Goal: Task Accomplishment & Management: Use online tool/utility

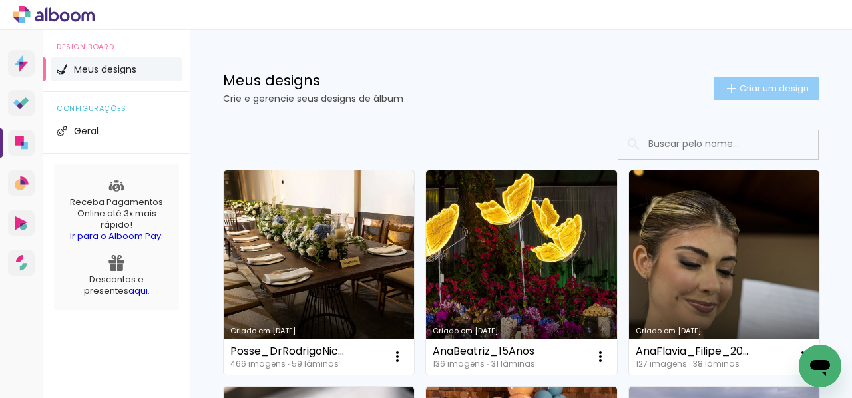
click at [751, 87] on span "Criar um design" at bounding box center [773, 88] width 69 height 9
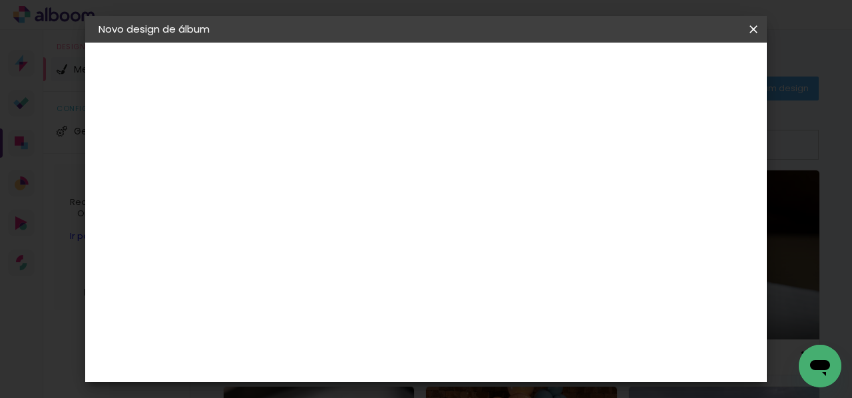
click at [316, 174] on input at bounding box center [316, 178] width 0 height 21
type input "FlaviaNunes_50Anos"
type paper-input "FlaviaNunes_50Anos"
click at [0, 0] on slot "Avançar" at bounding box center [0, 0] width 0 height 0
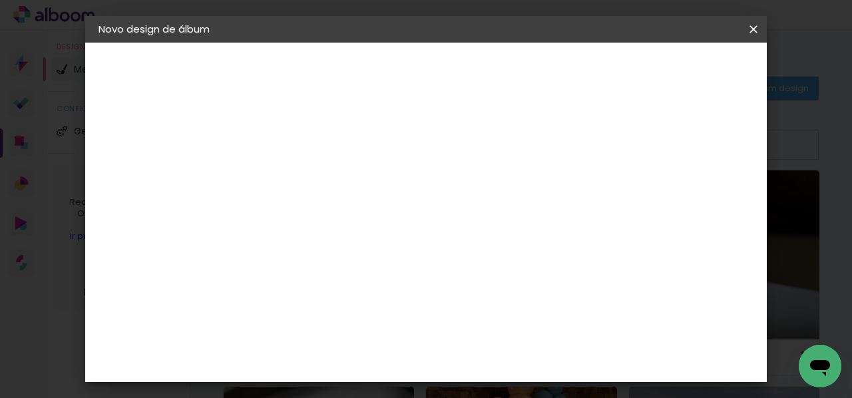
click at [341, 254] on div "Digipix Pro" at bounding box center [323, 264] width 33 height 21
click at [0, 0] on slot "Avançar" at bounding box center [0, 0] width 0 height 0
click at [368, 222] on input "text" at bounding box center [342, 232] width 52 height 21
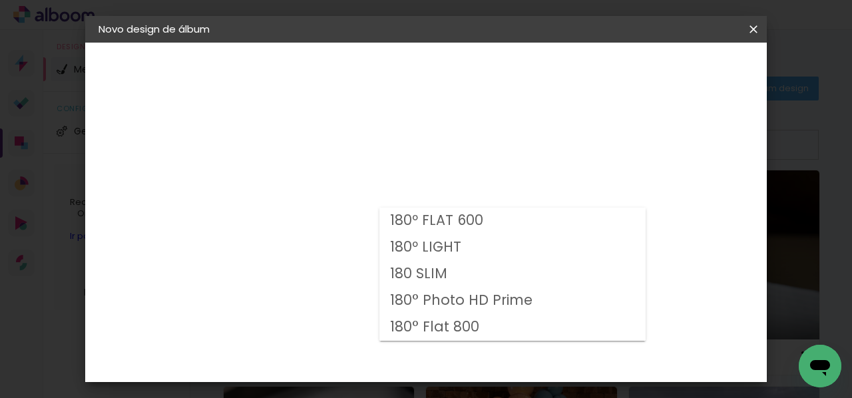
click at [0, 0] on slot "180° Flat 800" at bounding box center [0, 0] width 0 height 0
type input "180° Flat 800"
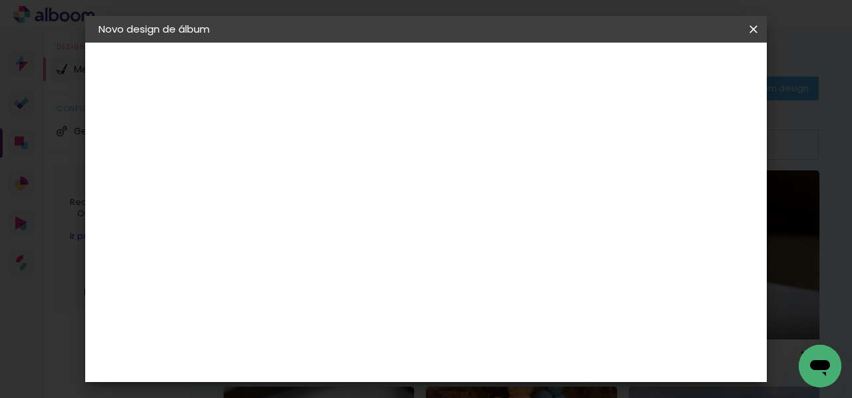
scroll to position [225, 0]
click at [406, 337] on span "29.7 × 29.7" at bounding box center [375, 350] width 62 height 27
click at [0, 0] on slot "Avançar" at bounding box center [0, 0] width 0 height 0
click at [503, 75] on span "Iniciar design" at bounding box center [487, 75] width 31 height 19
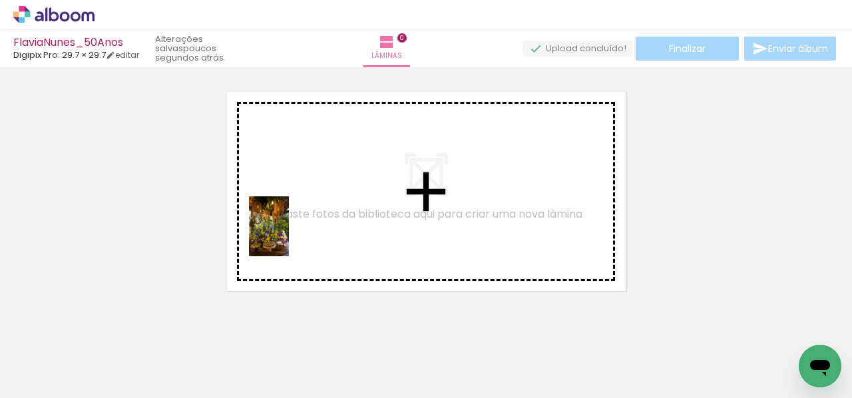
drag, startPoint x: 160, startPoint y: 332, endPoint x: 260, endPoint y: 272, distance: 116.4
click at [287, 236] on quentale-workspace at bounding box center [426, 199] width 852 height 398
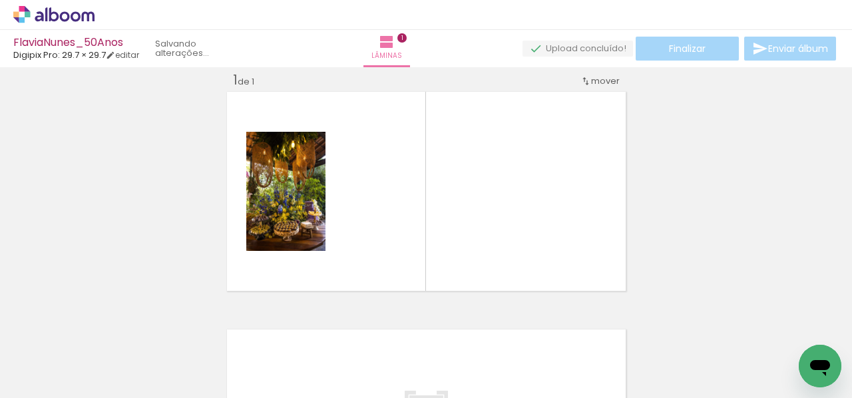
scroll to position [17, 0]
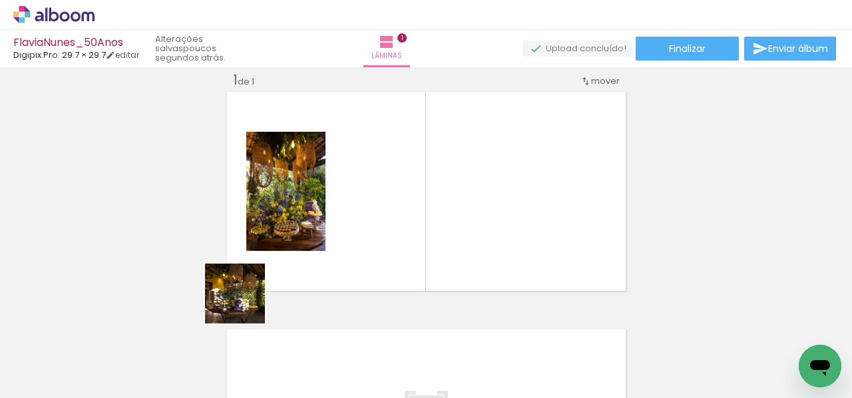
drag, startPoint x: 224, startPoint y: 326, endPoint x: 303, endPoint y: 250, distance: 109.7
click at [303, 250] on quentale-workspace at bounding box center [426, 199] width 852 height 398
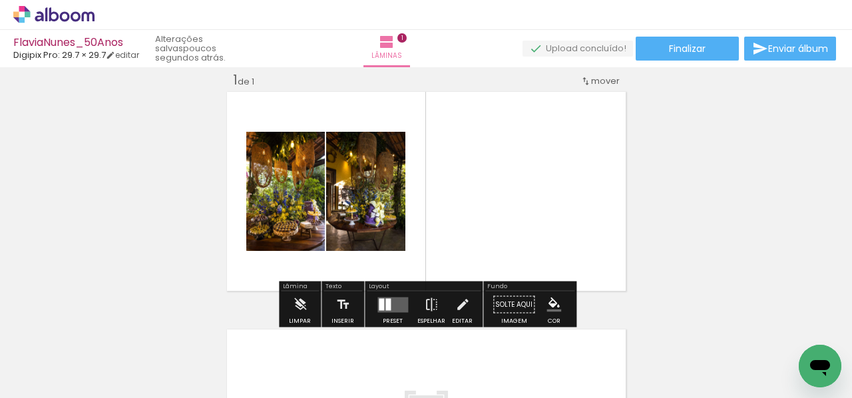
click at [39, 357] on input "Todas as fotos" at bounding box center [37, 357] width 51 height 11
click at [0, 0] on slot "Não utilizadas" at bounding box center [0, 0] width 0 height 0
type input "Não utilizadas"
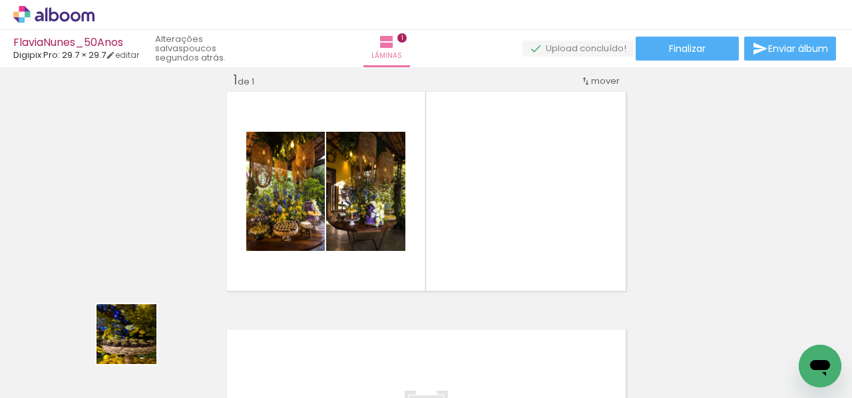
drag, startPoint x: 136, startPoint y: 344, endPoint x: 252, endPoint y: 231, distance: 161.4
click at [260, 228] on quentale-workspace at bounding box center [426, 199] width 852 height 398
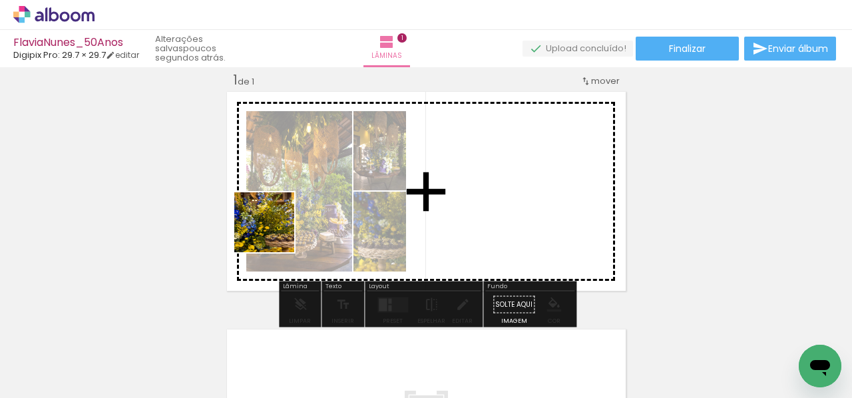
drag, startPoint x: 212, startPoint y: 283, endPoint x: 159, endPoint y: 336, distance: 74.8
click at [326, 193] on quentale-workspace at bounding box center [426, 199] width 852 height 398
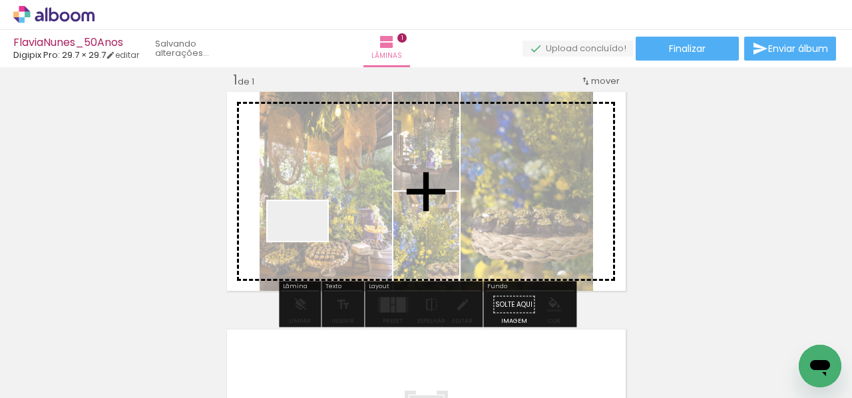
click at [314, 238] on quentale-workspace at bounding box center [426, 199] width 852 height 398
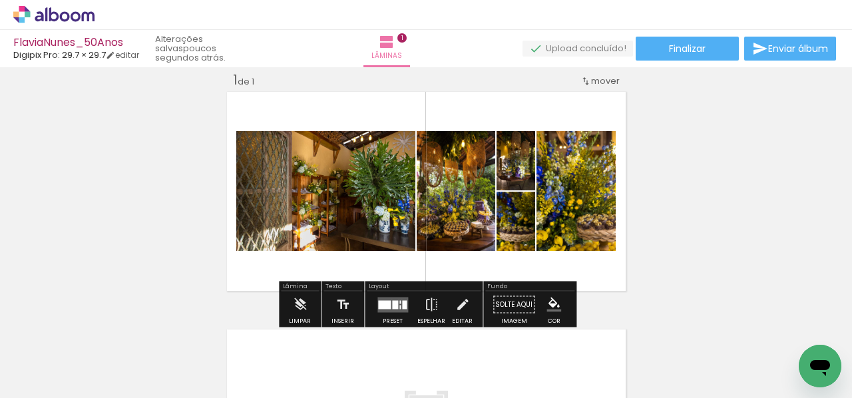
drag, startPoint x: 145, startPoint y: 361, endPoint x: 314, endPoint y: 236, distance: 209.9
click at [321, 235] on quentale-workspace at bounding box center [426, 199] width 852 height 398
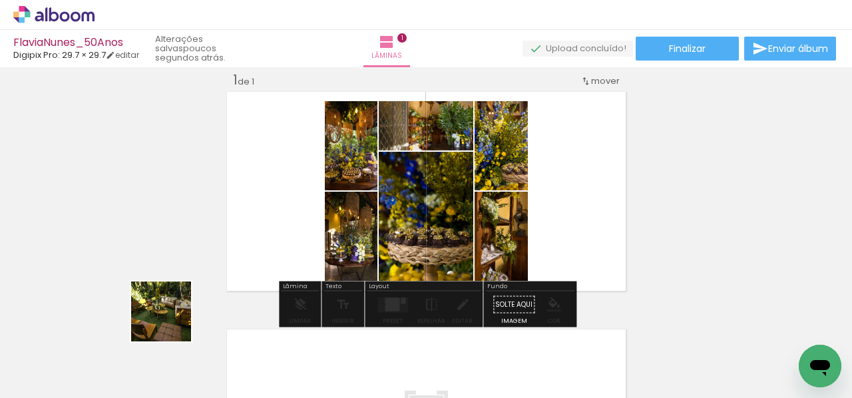
drag, startPoint x: 138, startPoint y: 352, endPoint x: 287, endPoint y: 216, distance: 201.6
click at [287, 216] on quentale-workspace at bounding box center [426, 199] width 852 height 398
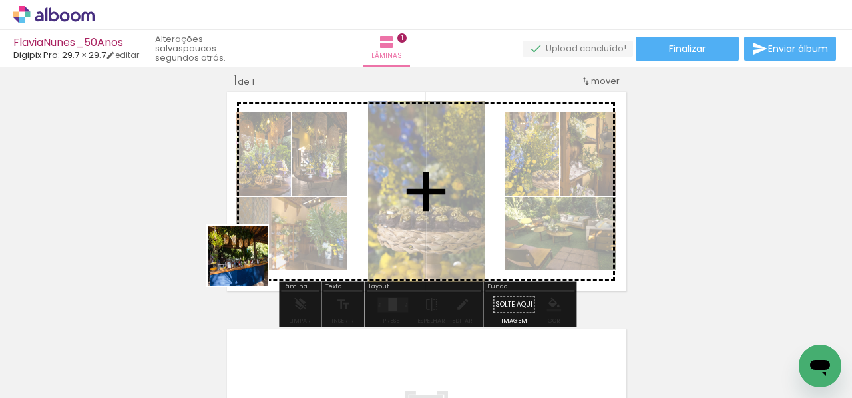
drag, startPoint x: 139, startPoint y: 347, endPoint x: 299, endPoint y: 230, distance: 198.1
click at [299, 230] on quentale-workspace at bounding box center [426, 199] width 852 height 398
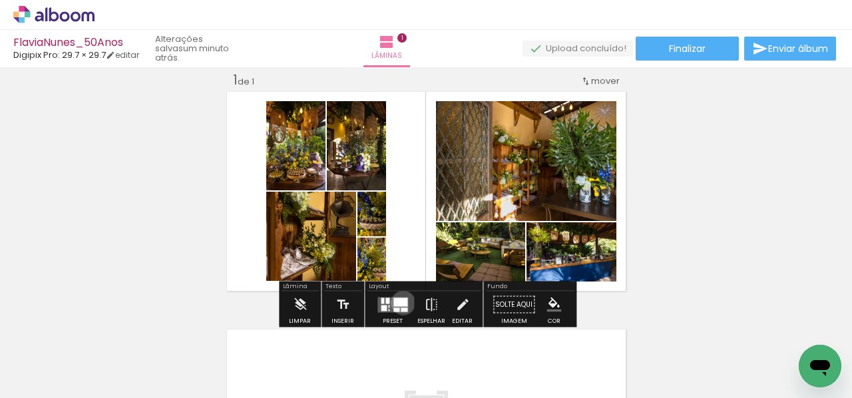
click at [400, 302] on div at bounding box center [400, 301] width 14 height 9
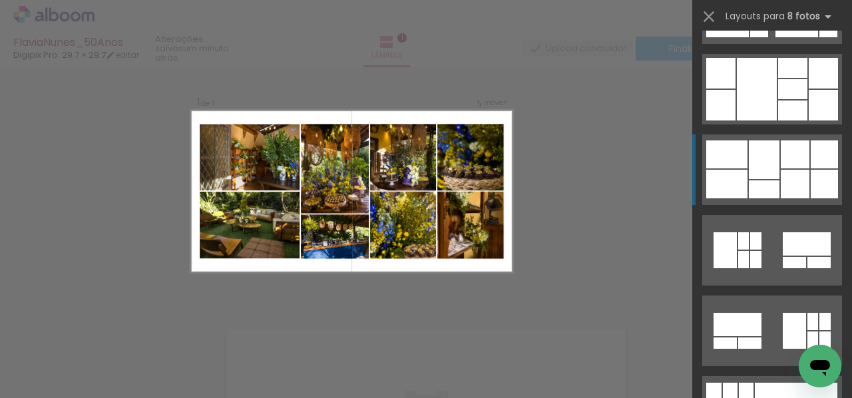
scroll to position [1761, 0]
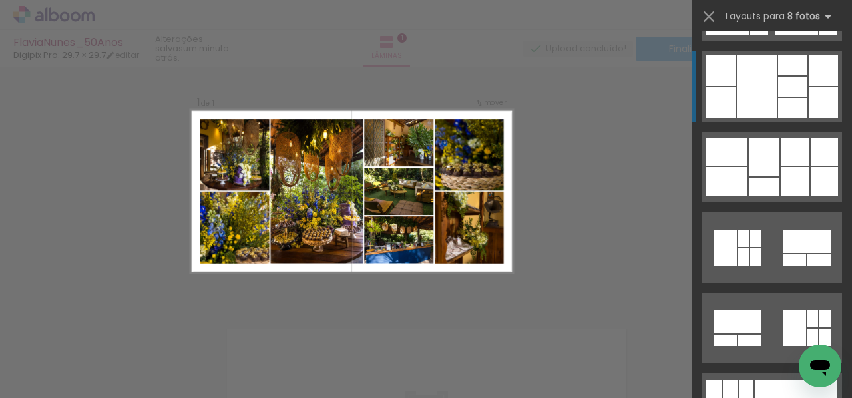
click at [762, 78] on div at bounding box center [757, 86] width 40 height 63
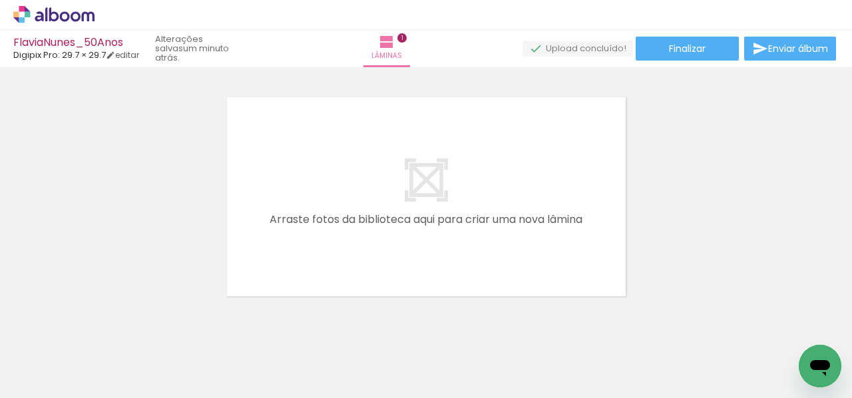
scroll to position [252, 0]
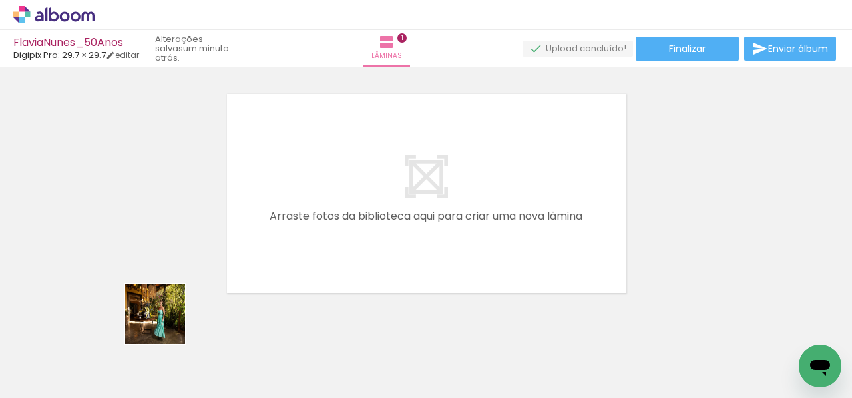
drag, startPoint x: 141, startPoint y: 343, endPoint x: 274, endPoint y: 240, distance: 168.3
click at [278, 239] on quentale-workspace at bounding box center [426, 199] width 852 height 398
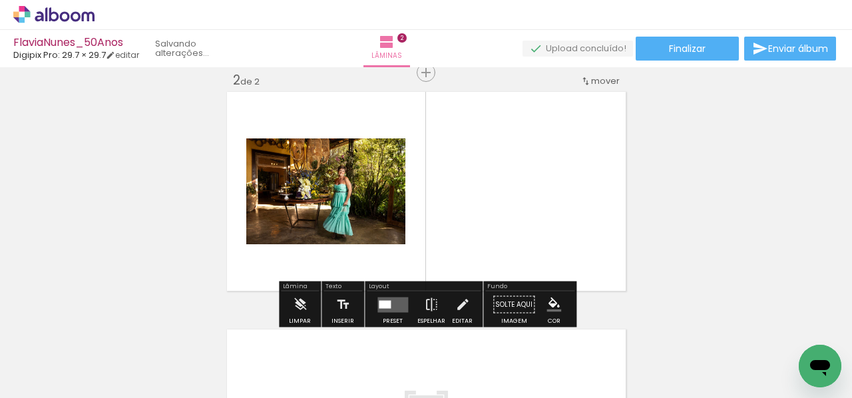
scroll to position [254, 0]
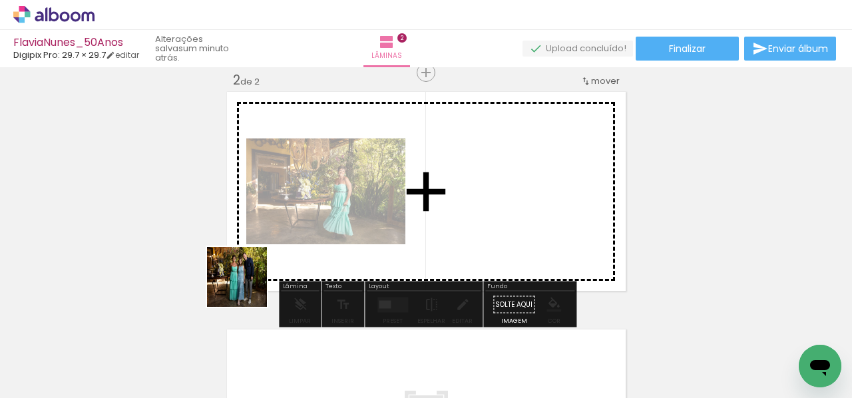
click at [505, 196] on quentale-workspace at bounding box center [426, 199] width 852 height 398
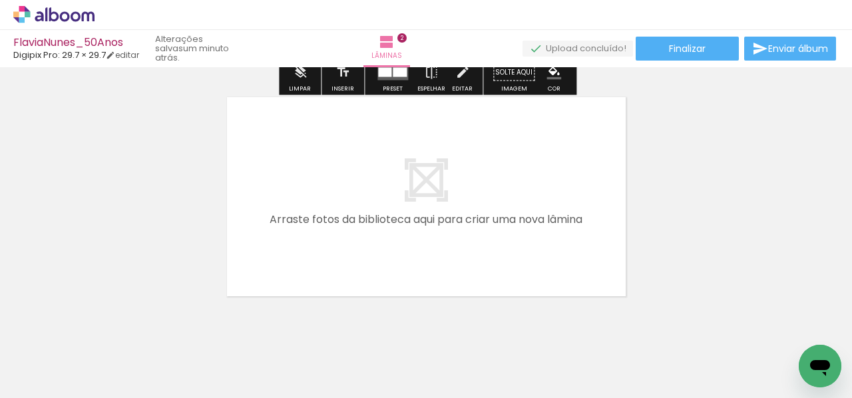
scroll to position [492, 0]
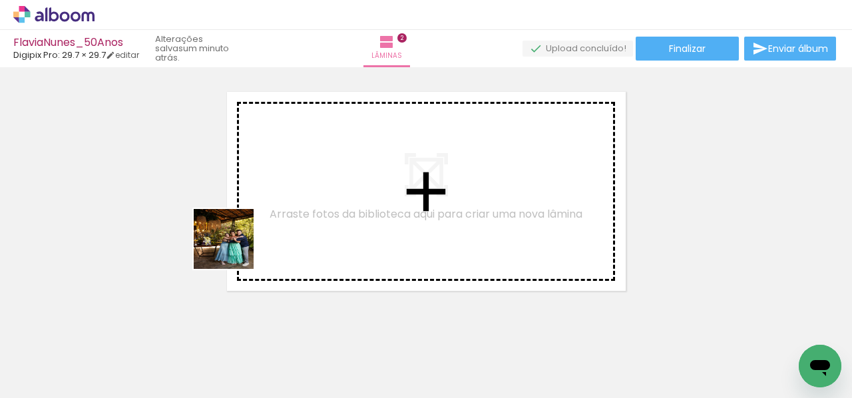
drag, startPoint x: 193, startPoint y: 288, endPoint x: 230, endPoint y: 264, distance: 44.3
click at [241, 242] on quentale-workspace at bounding box center [426, 199] width 852 height 398
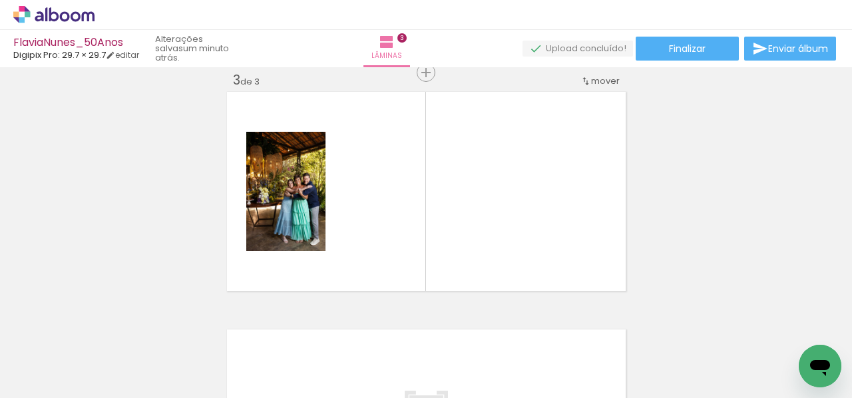
drag, startPoint x: 146, startPoint y: 345, endPoint x: 274, endPoint y: 305, distance: 133.7
click at [381, 228] on quentale-workspace at bounding box center [426, 199] width 852 height 398
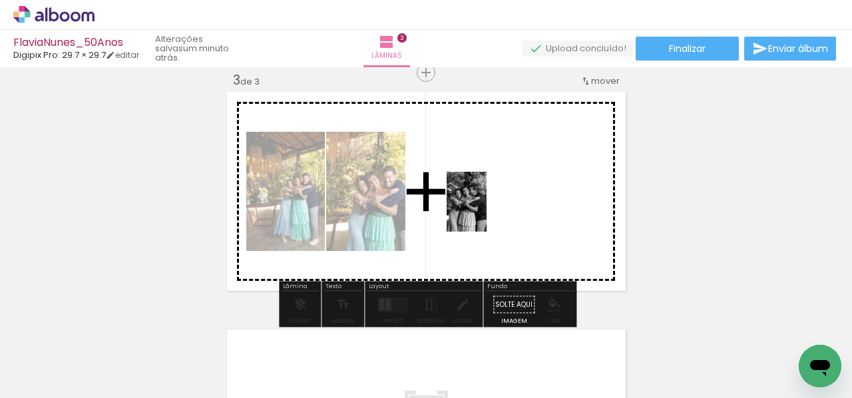
drag, startPoint x: 138, startPoint y: 345, endPoint x: 484, endPoint y: 211, distance: 370.4
click at [490, 211] on quentale-workspace at bounding box center [426, 199] width 852 height 398
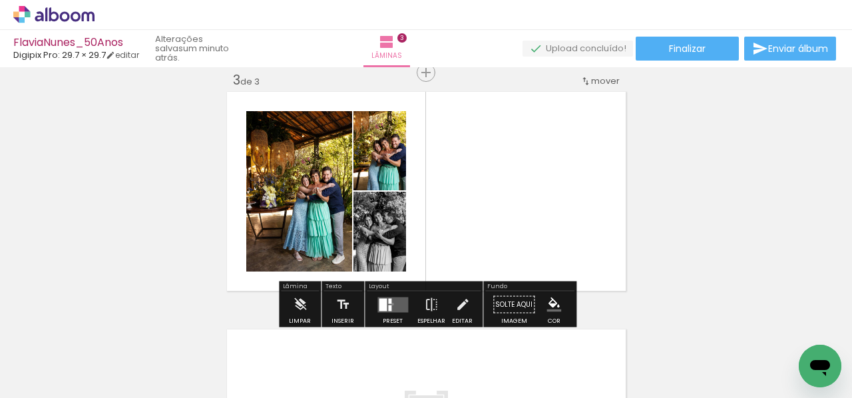
drag, startPoint x: 389, startPoint y: 303, endPoint x: 582, endPoint y: 242, distance: 202.5
click at [389, 303] on quentale-layouter at bounding box center [392, 304] width 31 height 15
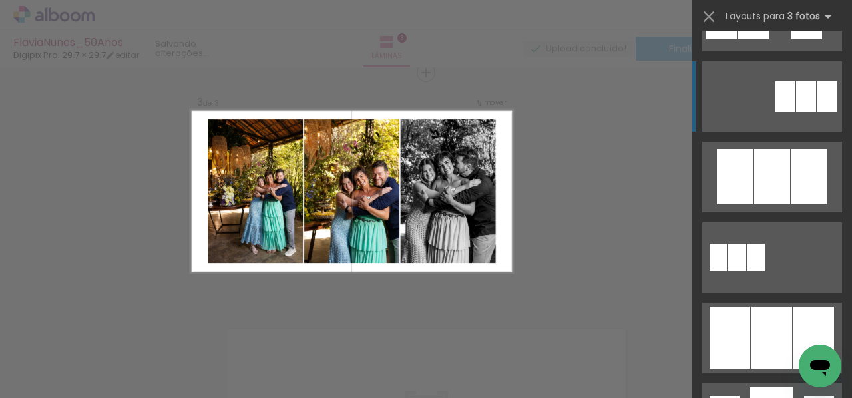
scroll to position [782, 0]
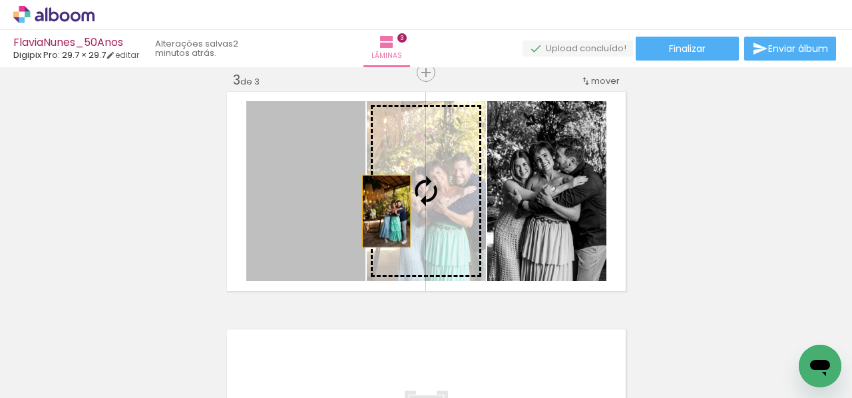
drag, startPoint x: 337, startPoint y: 214, endPoint x: 386, endPoint y: 211, distance: 48.7
click at [0, 0] on slot at bounding box center [0, 0] width 0 height 0
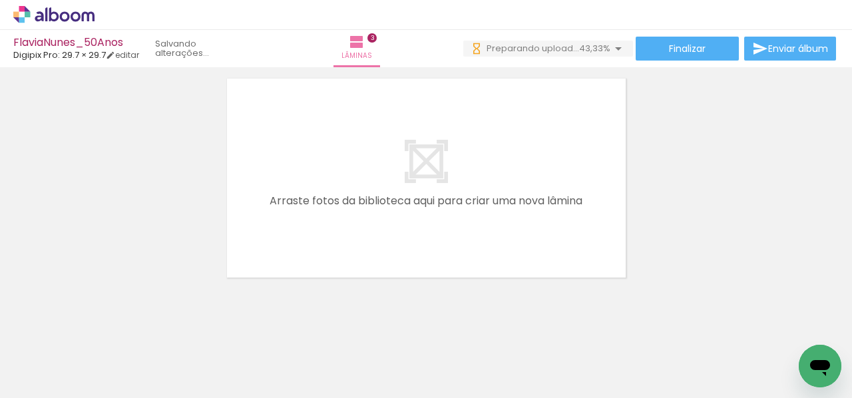
scroll to position [0, 0]
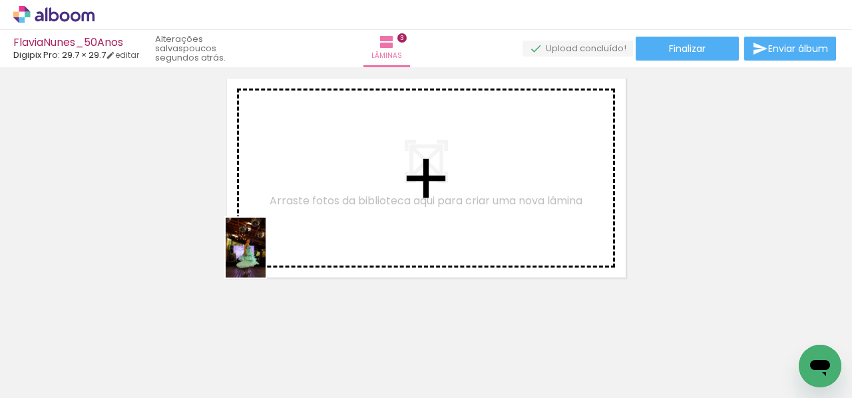
drag, startPoint x: 137, startPoint y: 358, endPoint x: 266, endPoint y: 258, distance: 163.1
click at [266, 258] on quentale-workspace at bounding box center [426, 199] width 852 height 398
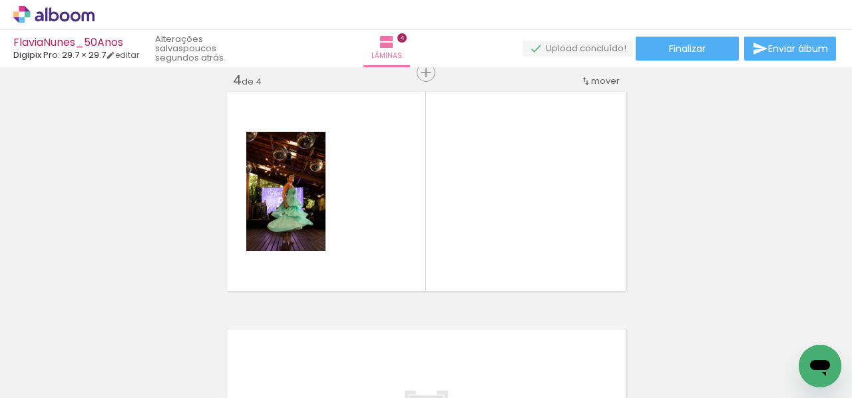
scroll to position [729, 0]
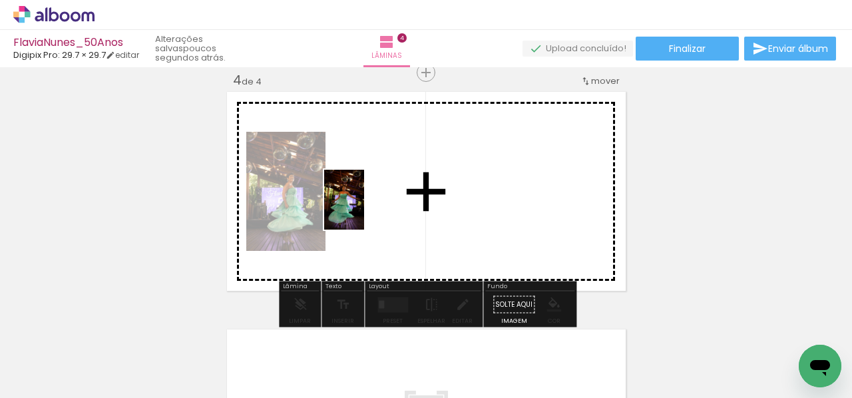
drag, startPoint x: 305, startPoint y: 240, endPoint x: 364, endPoint y: 210, distance: 66.7
click at [364, 210] on quentale-workspace at bounding box center [426, 199] width 852 height 398
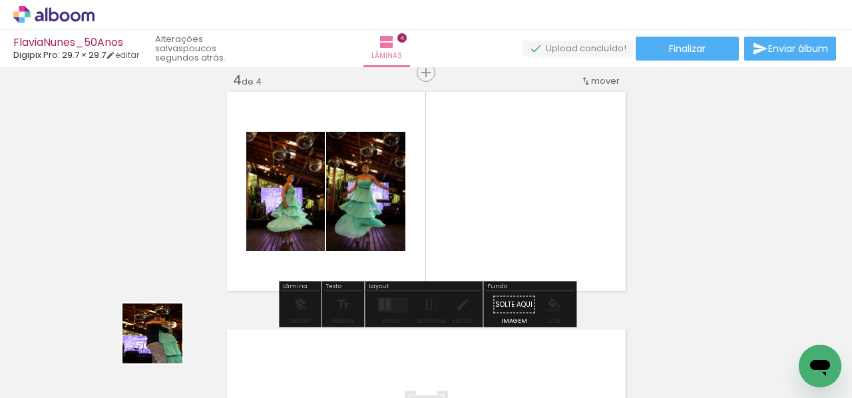
drag, startPoint x: 162, startPoint y: 343, endPoint x: 554, endPoint y: 224, distance: 409.2
click at [556, 226] on quentale-workspace at bounding box center [426, 199] width 852 height 398
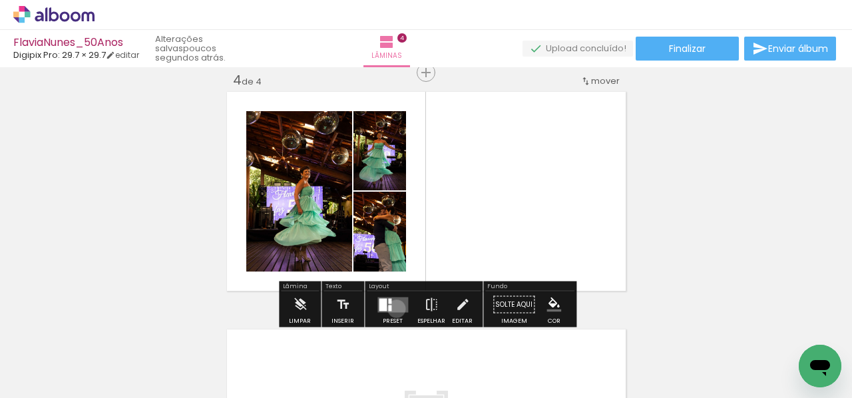
click at [393, 308] on quentale-layouter at bounding box center [392, 304] width 31 height 15
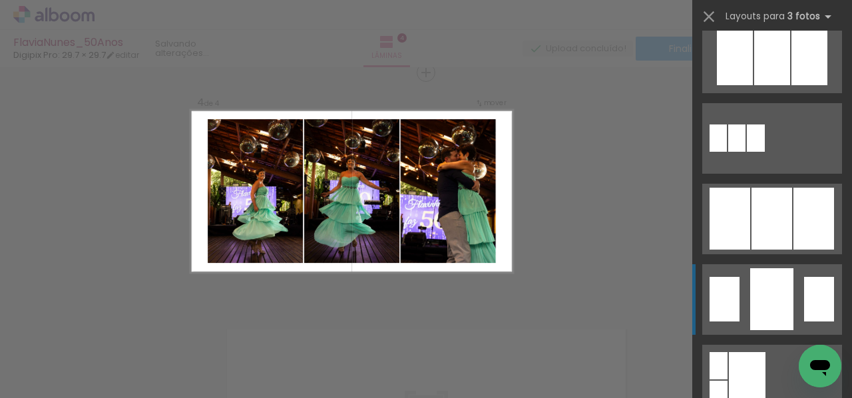
scroll to position [780, 0]
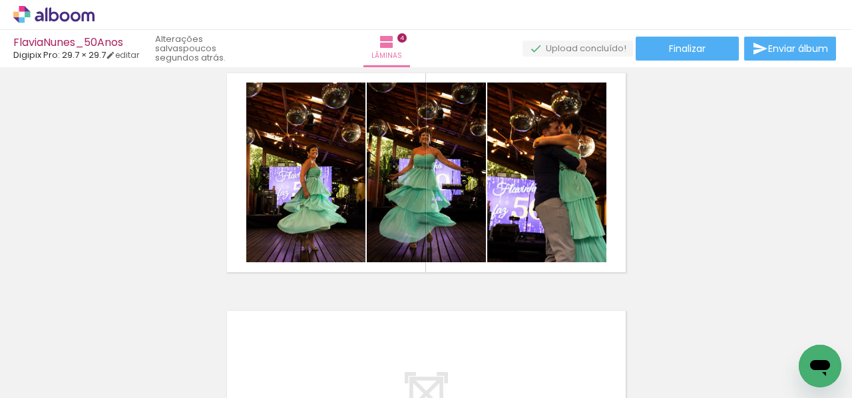
scroll to position [753, 0]
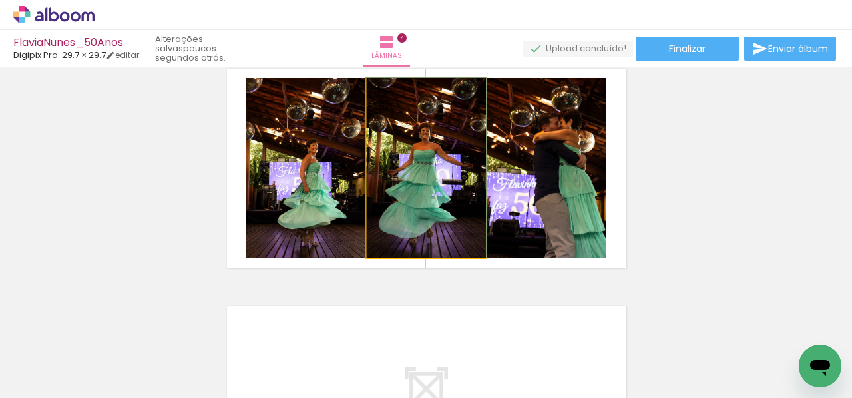
drag, startPoint x: 394, startPoint y: 192, endPoint x: 317, endPoint y: 194, distance: 77.2
click at [0, 0] on slot at bounding box center [0, 0] width 0 height 0
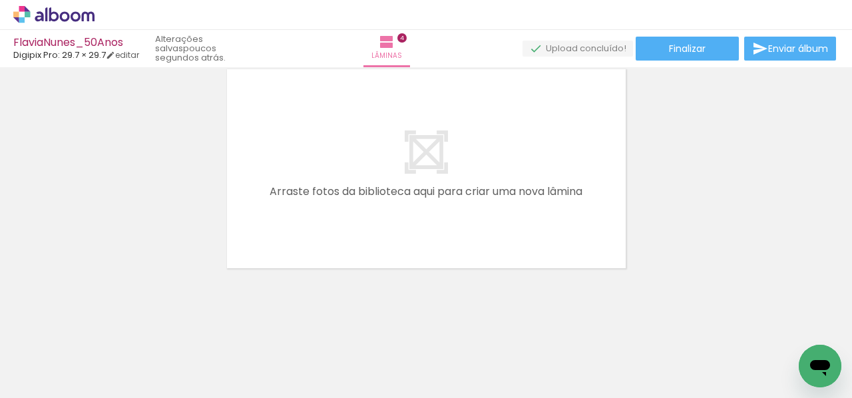
scroll to position [992, 0]
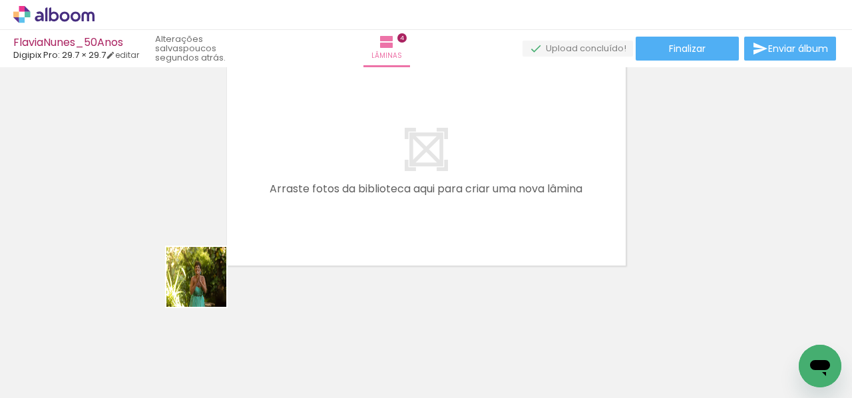
drag, startPoint x: 182, startPoint y: 305, endPoint x: 175, endPoint y: 329, distance: 24.9
click at [293, 226] on quentale-workspace at bounding box center [426, 199] width 852 height 398
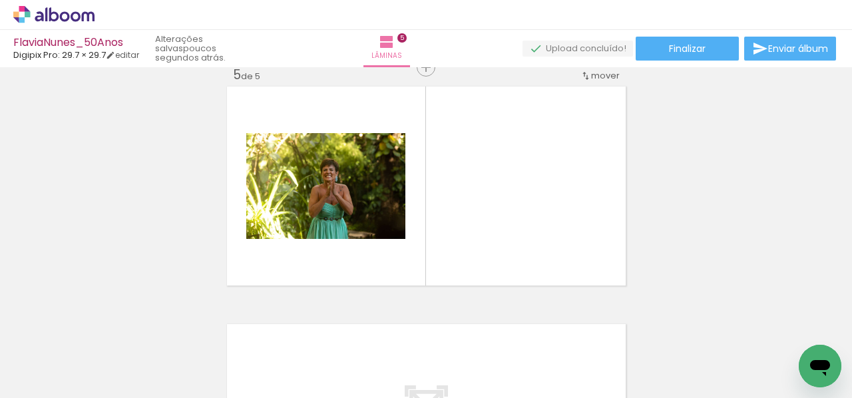
scroll to position [967, 0]
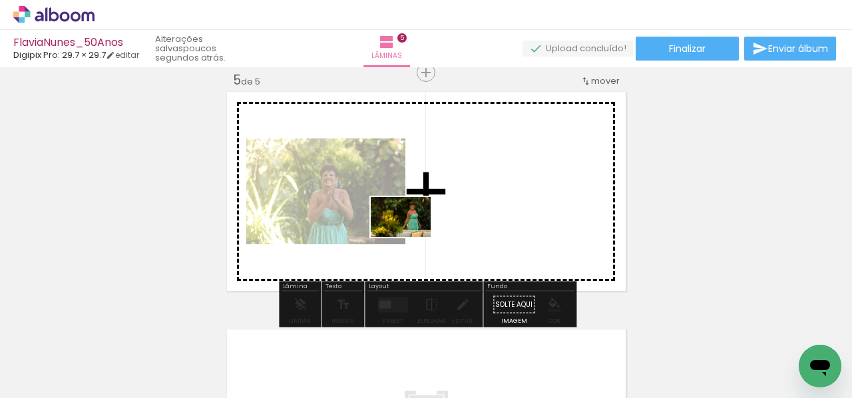
drag, startPoint x: 148, startPoint y: 356, endPoint x: 415, endPoint y: 232, distance: 295.0
click at [424, 233] on quentale-workspace at bounding box center [426, 199] width 852 height 398
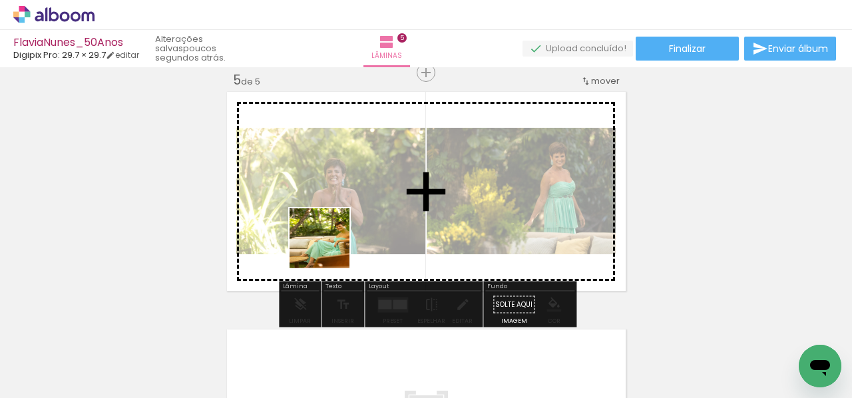
drag, startPoint x: 329, startPoint y: 248, endPoint x: 361, endPoint y: 236, distance: 33.7
click at [361, 236] on quentale-workspace at bounding box center [426, 199] width 852 height 398
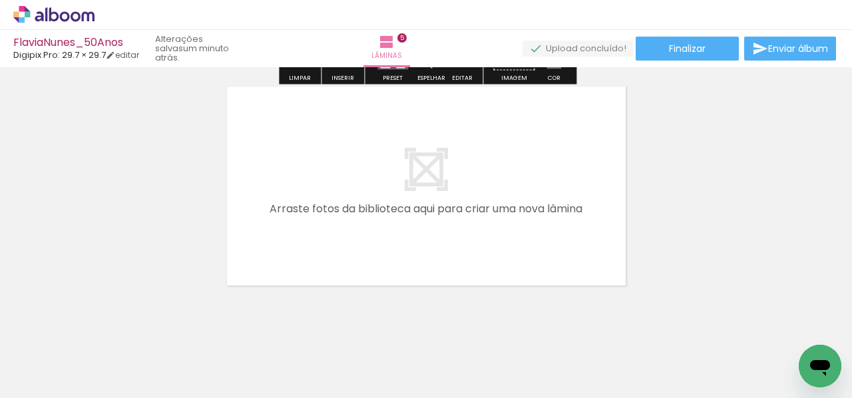
scroll to position [1212, 0]
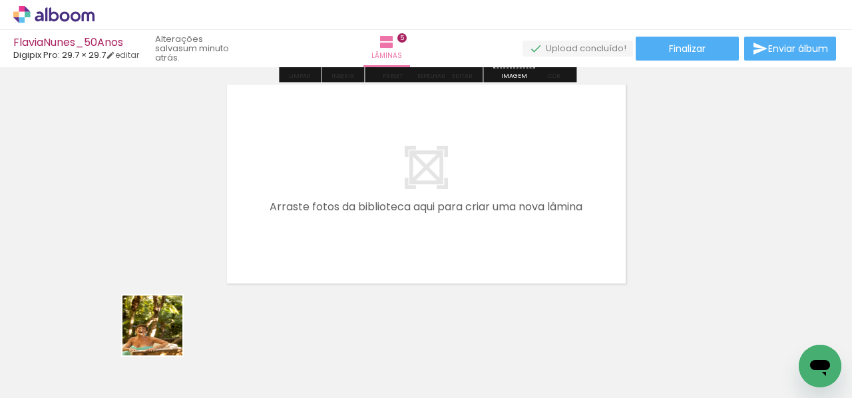
click at [321, 224] on quentale-workspace at bounding box center [426, 199] width 852 height 398
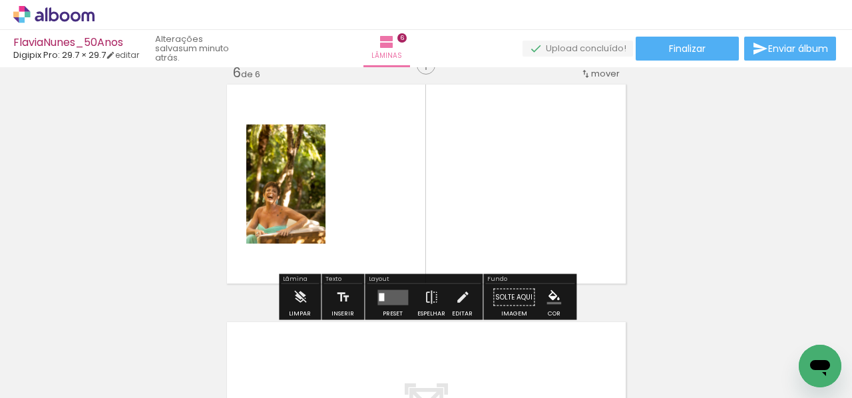
scroll to position [1205, 0]
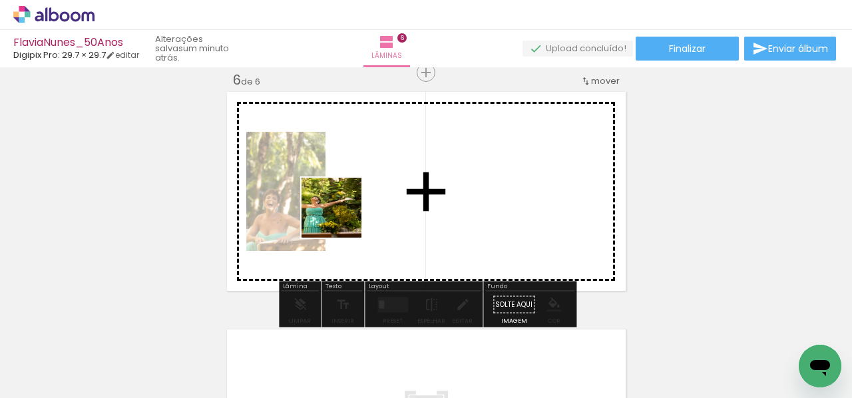
drag, startPoint x: 208, startPoint y: 289, endPoint x: 146, endPoint y: 349, distance: 85.2
click at [362, 212] on quentale-workspace at bounding box center [426, 199] width 852 height 398
